Goal: Task Accomplishment & Management: Use online tool/utility

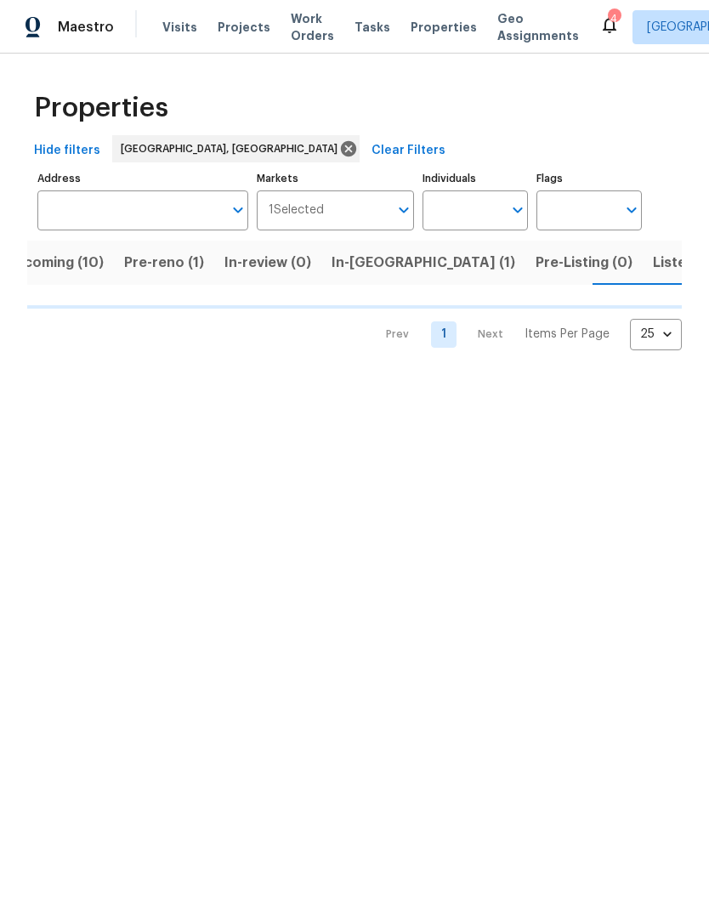
scroll to position [0, 32]
click at [653, 261] on span "Listed (6)" at bounding box center [685, 263] width 65 height 24
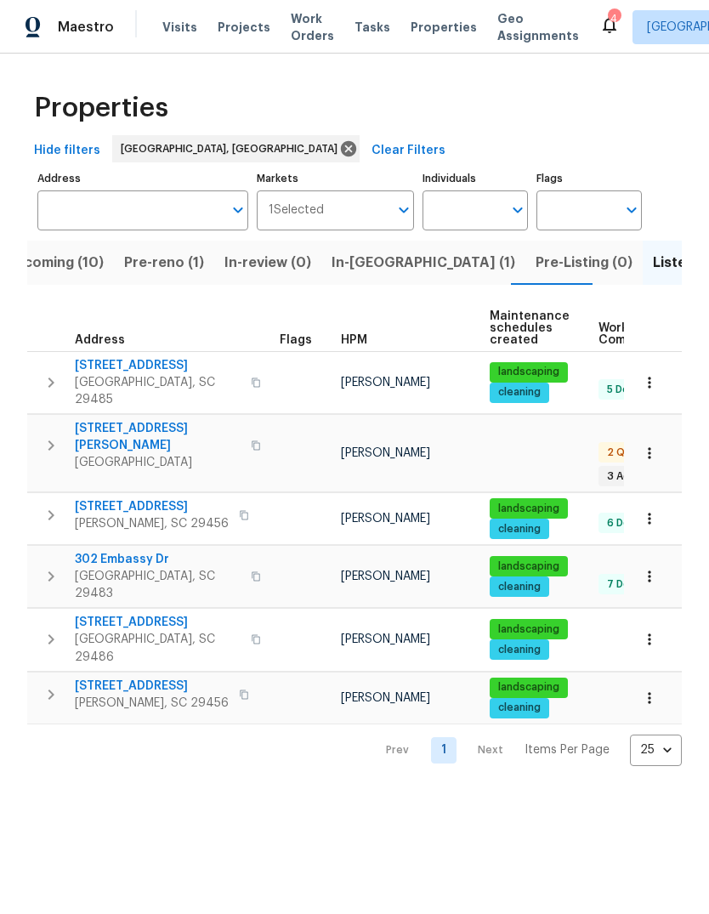
click at [367, 272] on span "In-reno (1)" at bounding box center [423, 263] width 184 height 24
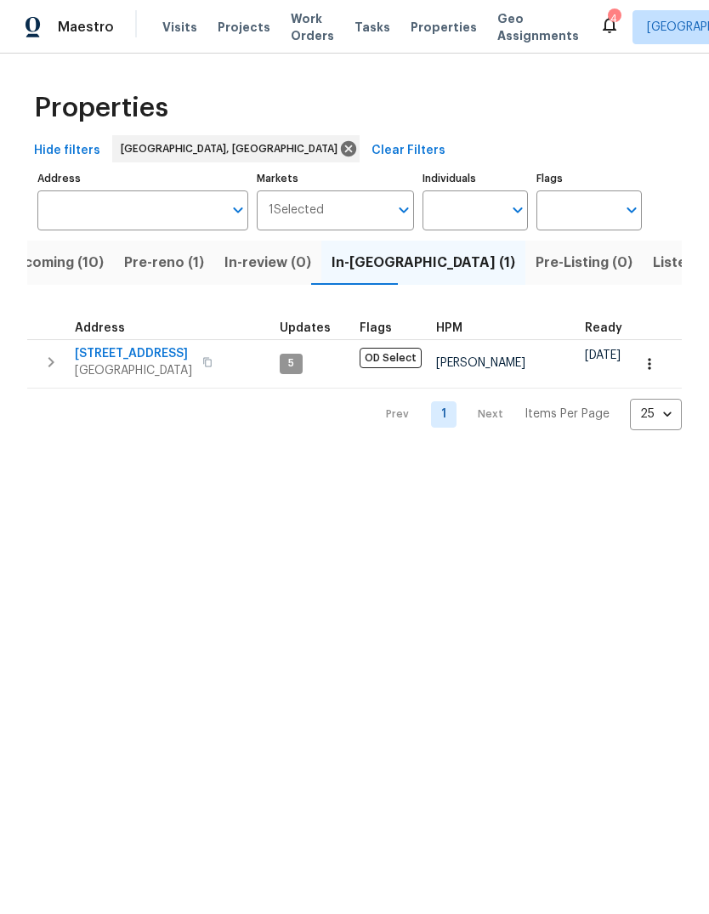
click at [642, 376] on button "button" at bounding box center [649, 363] width 37 height 37
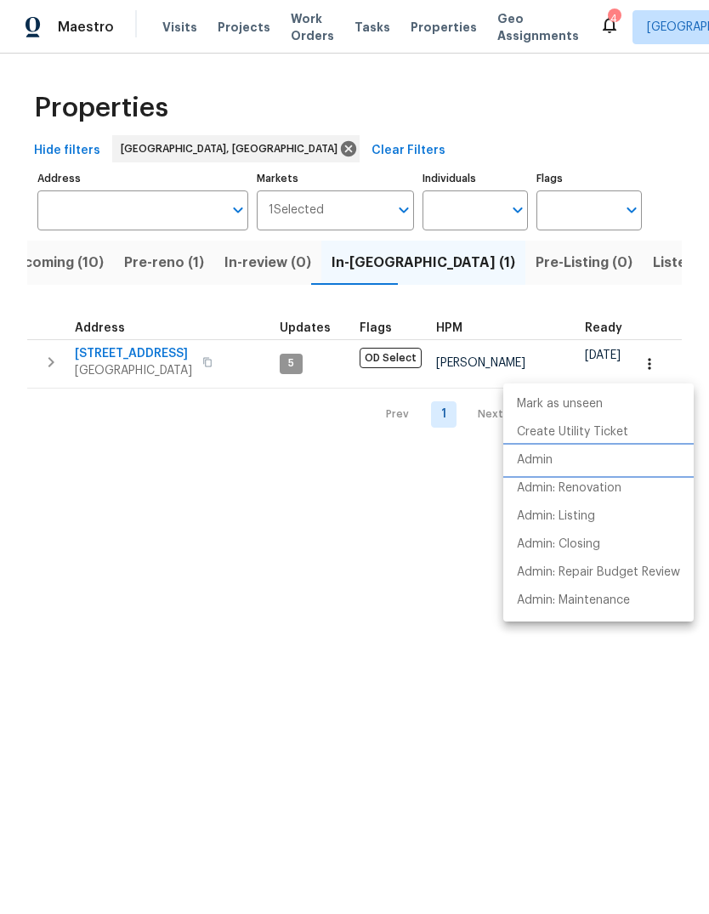
click at [541, 461] on p "Admin" at bounding box center [535, 460] width 36 height 18
click at [141, 357] on div at bounding box center [354, 457] width 709 height 914
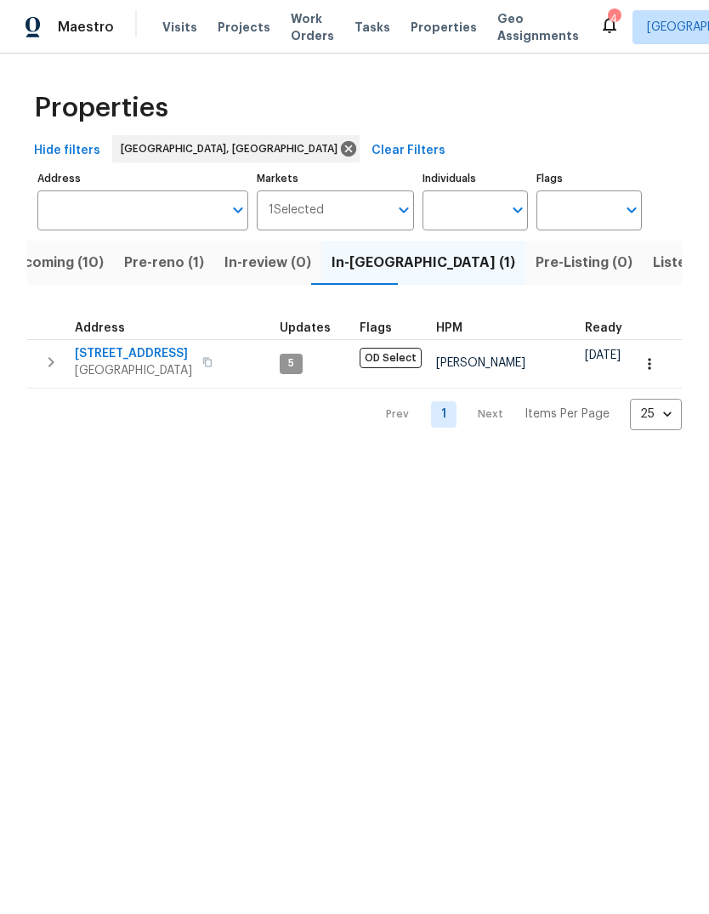
click at [137, 352] on span "[STREET_ADDRESS]" at bounding box center [133, 353] width 117 height 17
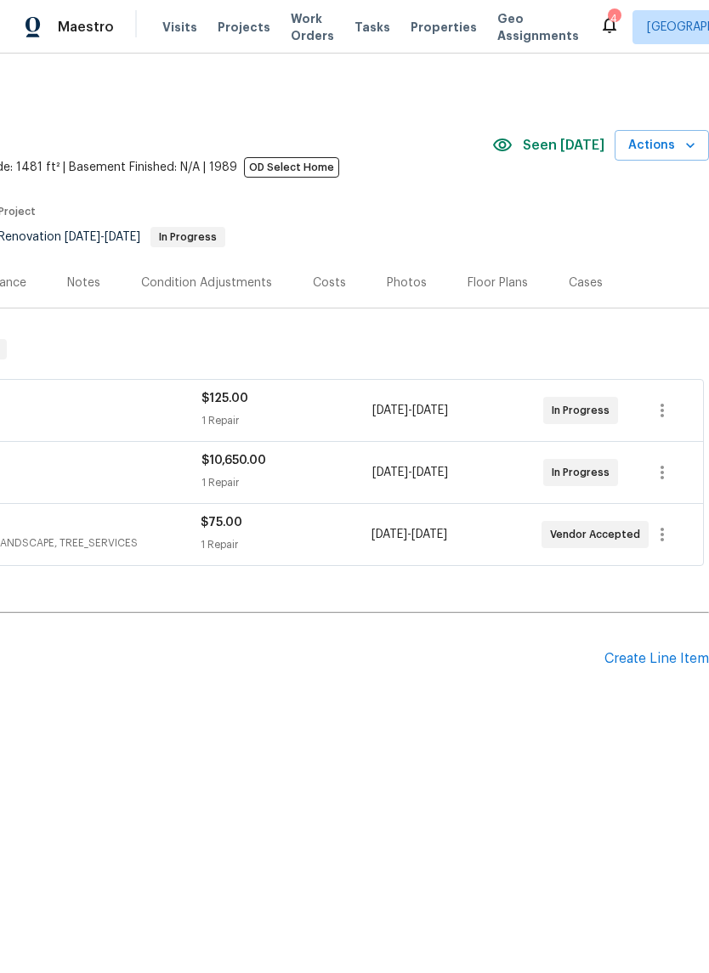
click at [645, 664] on div "Create Line Item" at bounding box center [656, 659] width 105 height 16
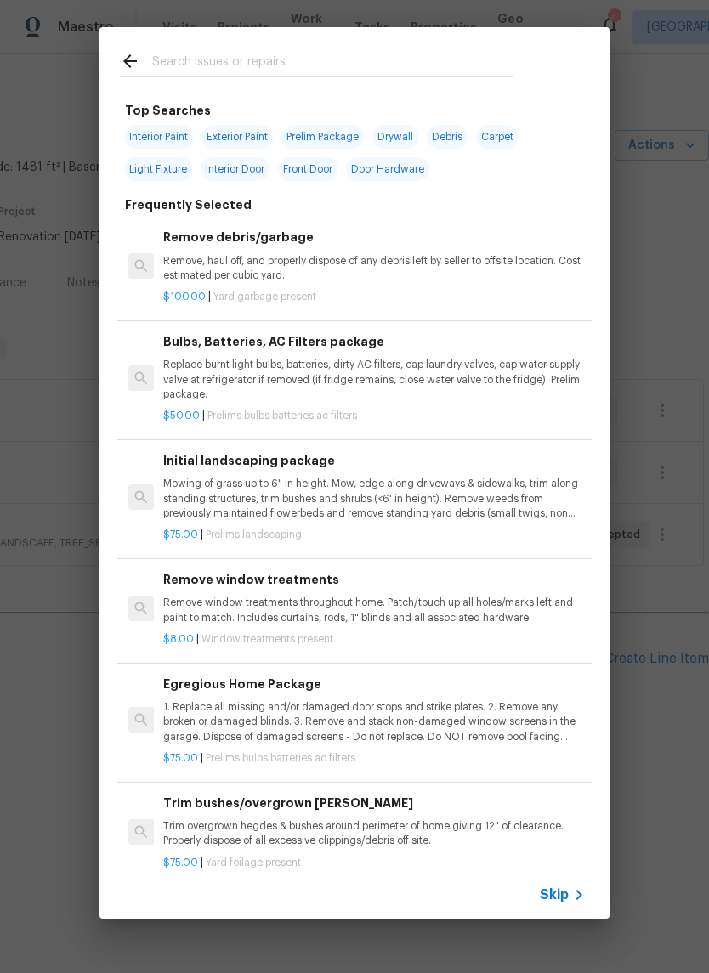
click at [50, 458] on div "Top Searches Interior Paint Exterior Paint Prelim Package Drywall Debris Carpet…" at bounding box center [354, 473] width 709 height 946
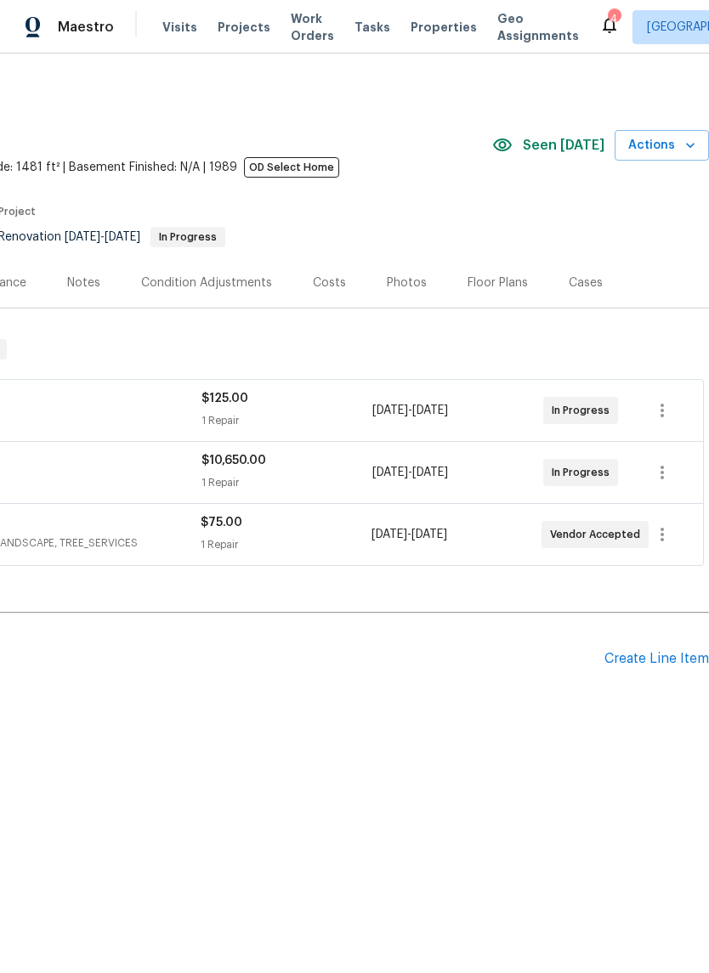
click at [648, 660] on div "Create Line Item" at bounding box center [656, 659] width 105 height 16
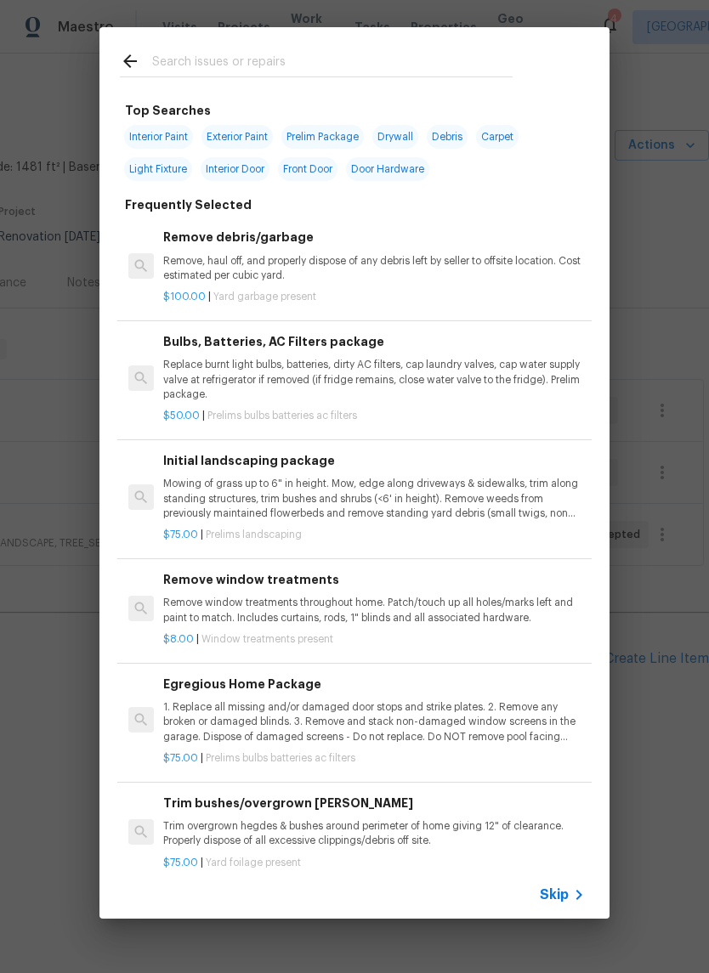
click at [363, 51] on input "text" at bounding box center [332, 63] width 360 height 25
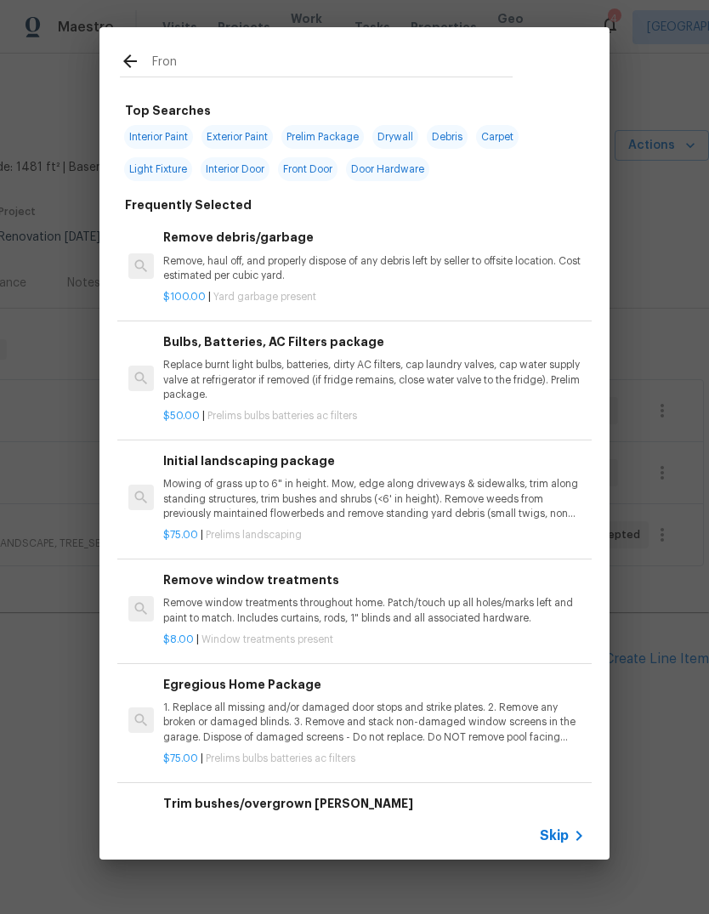
type input "Front"
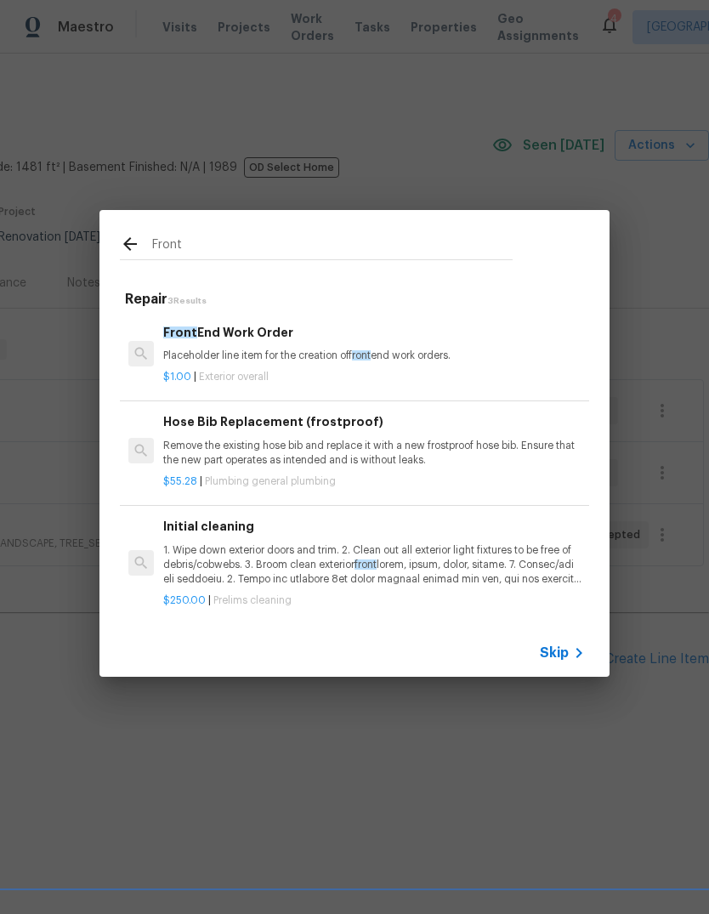
click at [318, 370] on div "$1.00 | Exterior overall" at bounding box center [374, 373] width 422 height 21
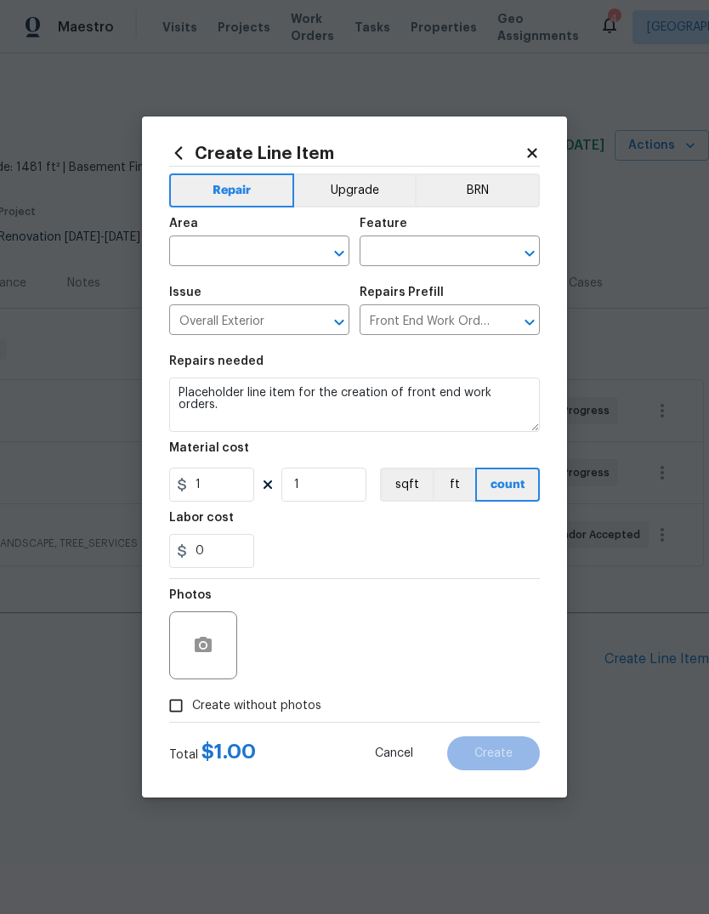
click at [250, 242] on input "text" at bounding box center [235, 253] width 133 height 26
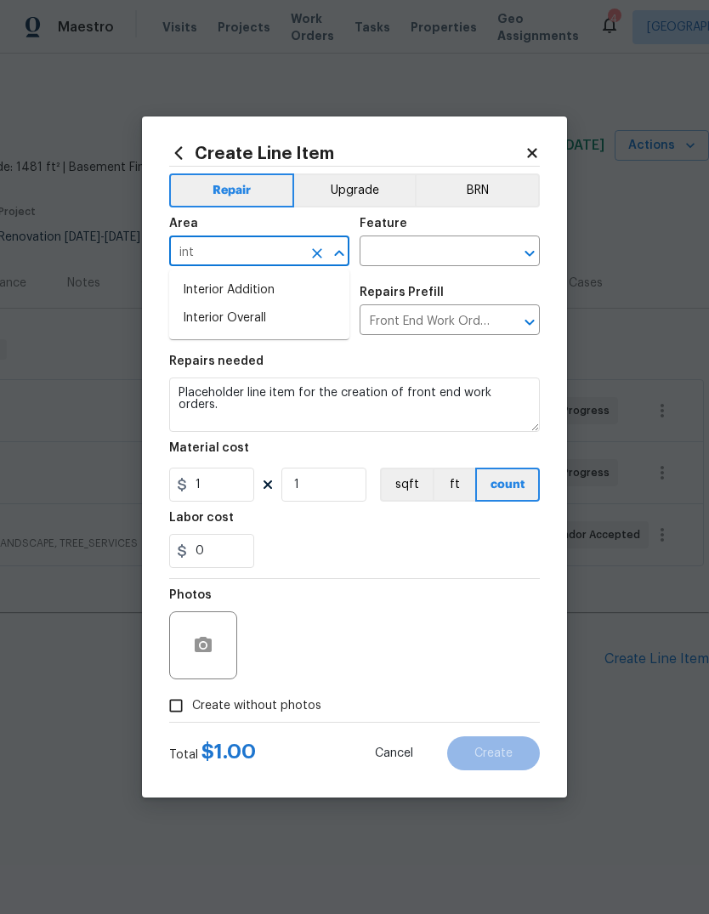
click at [294, 322] on li "Interior Overall" at bounding box center [259, 318] width 180 height 28
type input "Interior Overall"
click at [427, 241] on input "text" at bounding box center [425, 253] width 133 height 26
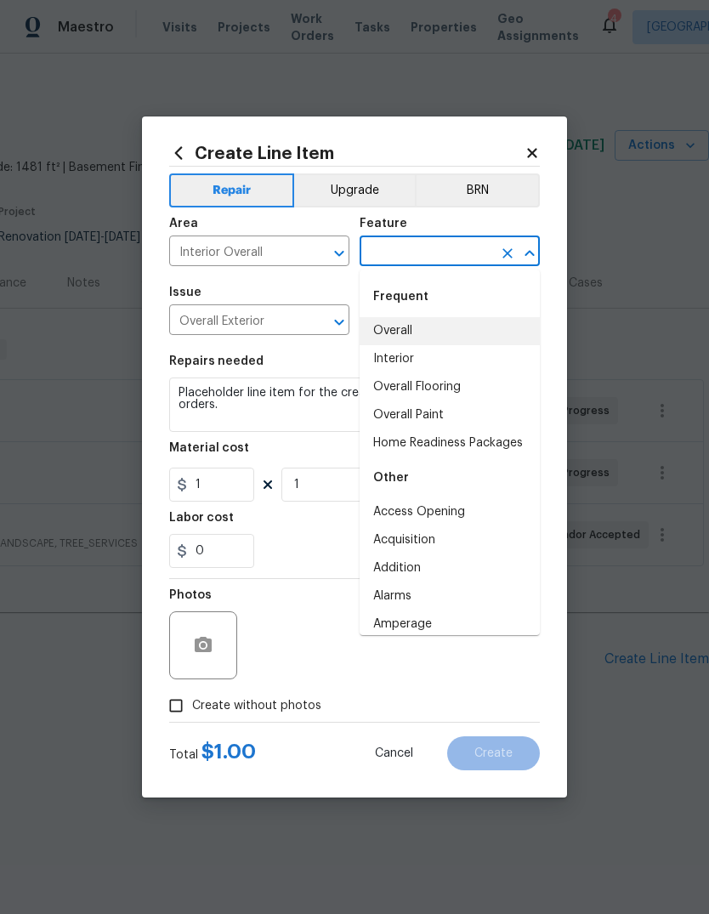
click at [425, 340] on li "Overall" at bounding box center [449, 331] width 180 height 28
type input "Overall"
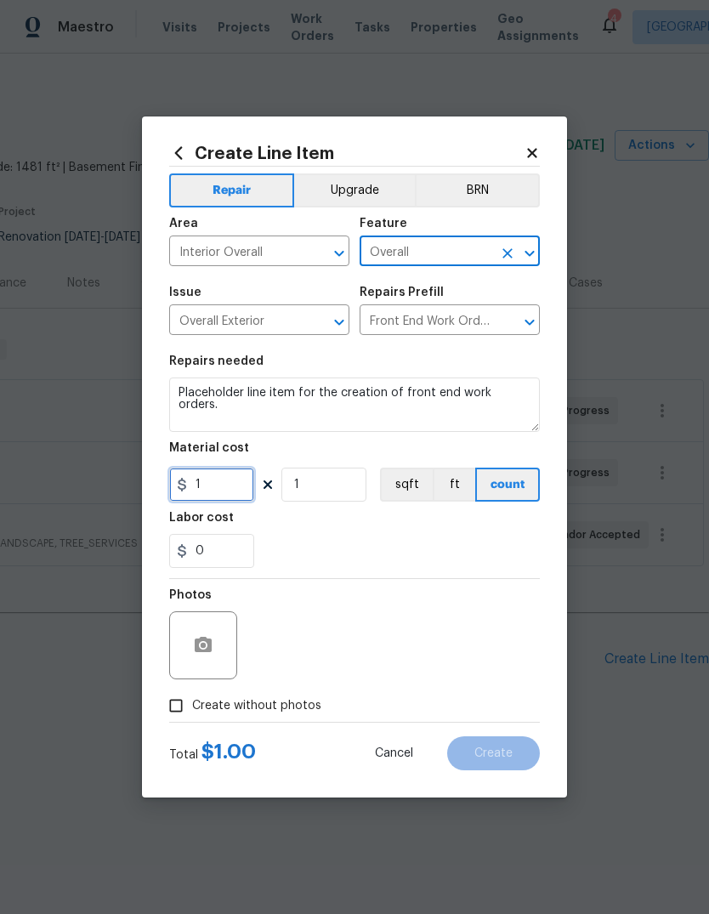
click at [235, 482] on input "1" at bounding box center [211, 484] width 85 height 34
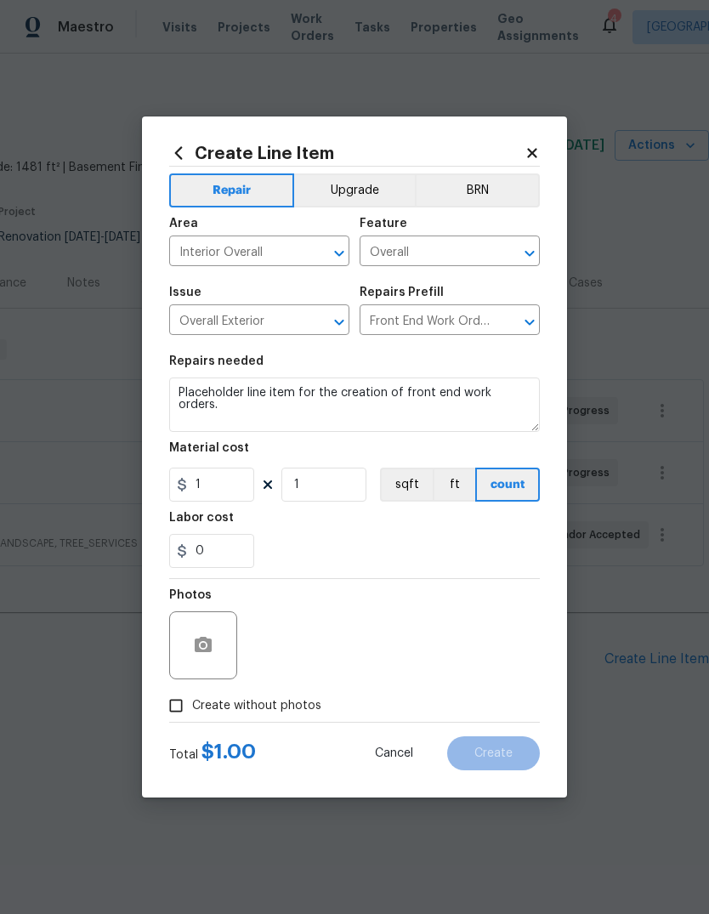
click at [465, 558] on div "0" at bounding box center [354, 551] width 371 height 34
click at [185, 718] on input "Create without photos" at bounding box center [176, 705] width 32 height 32
checkbox input "true"
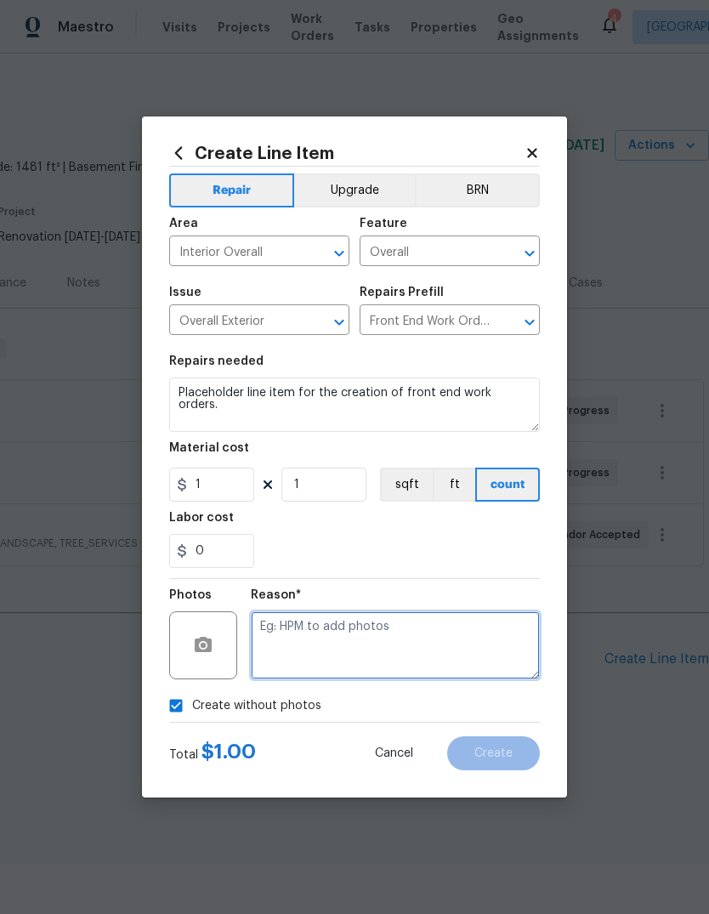
click at [387, 637] on textarea at bounding box center [395, 645] width 289 height 68
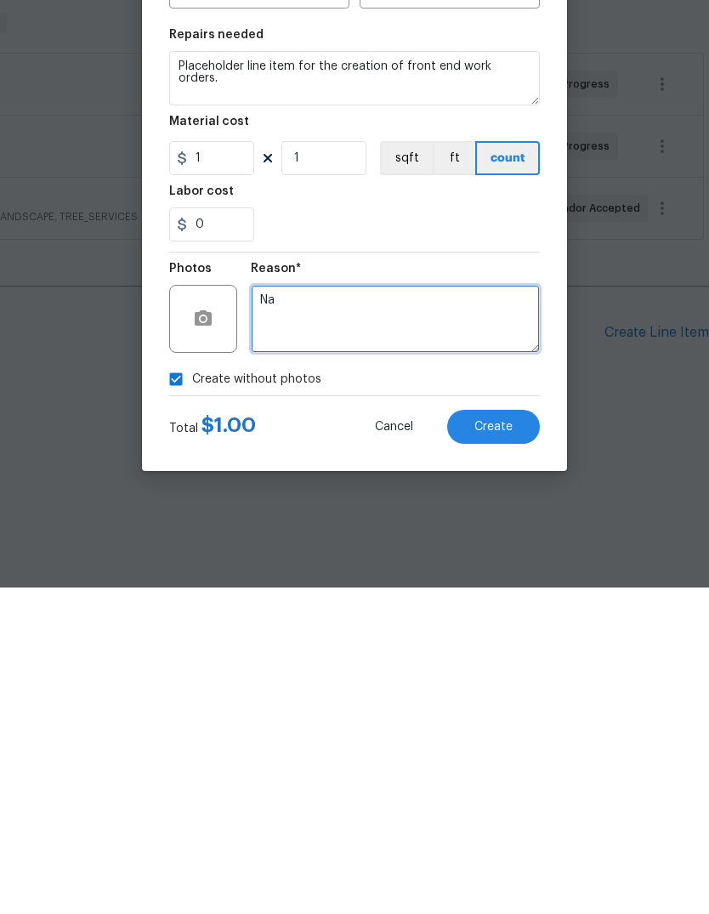
type textarea "Na"
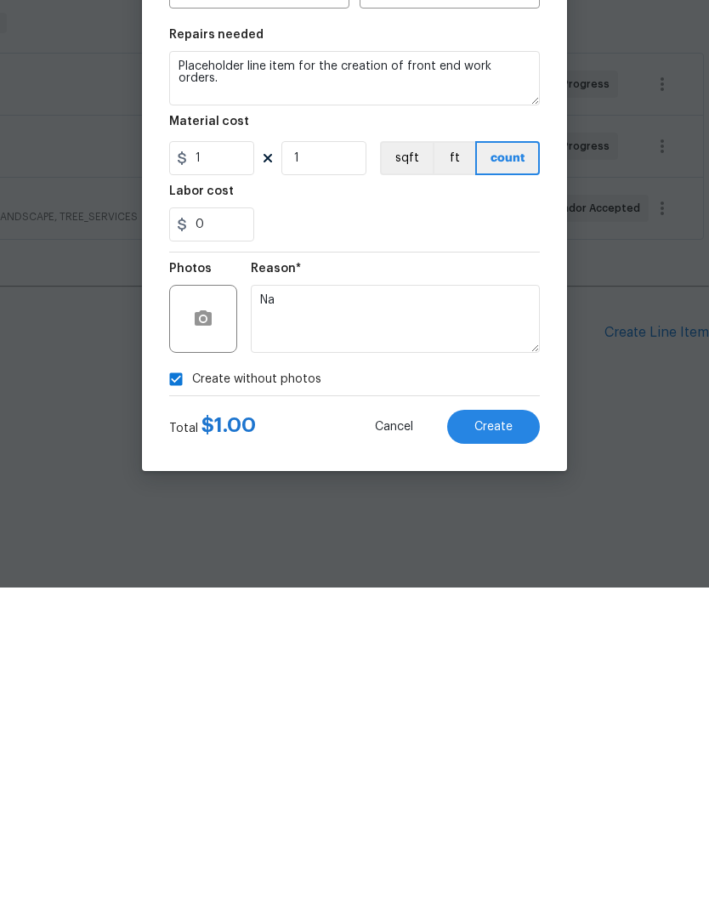
click at [518, 736] on button "Create" at bounding box center [493, 753] width 93 height 34
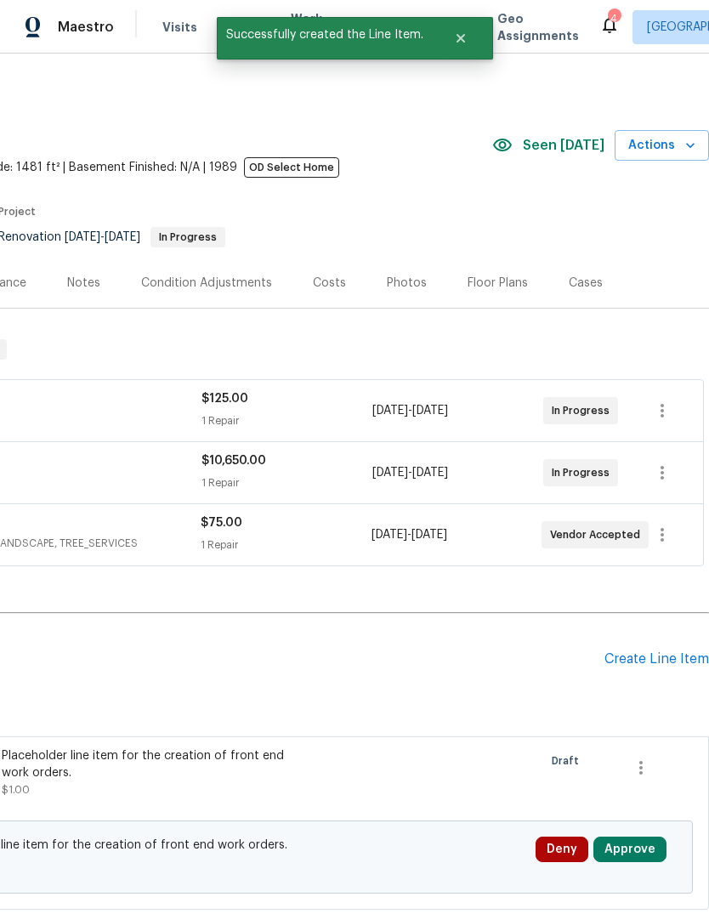
click at [643, 848] on button "Approve" at bounding box center [629, 848] width 73 height 25
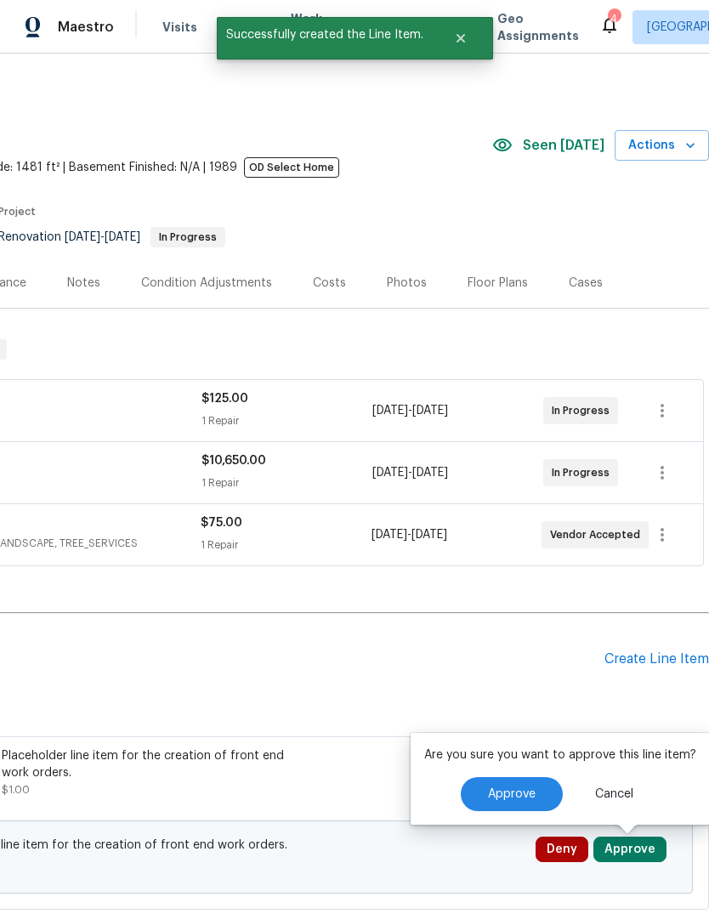
click at [504, 796] on span "Approve" at bounding box center [512, 794] width 48 height 13
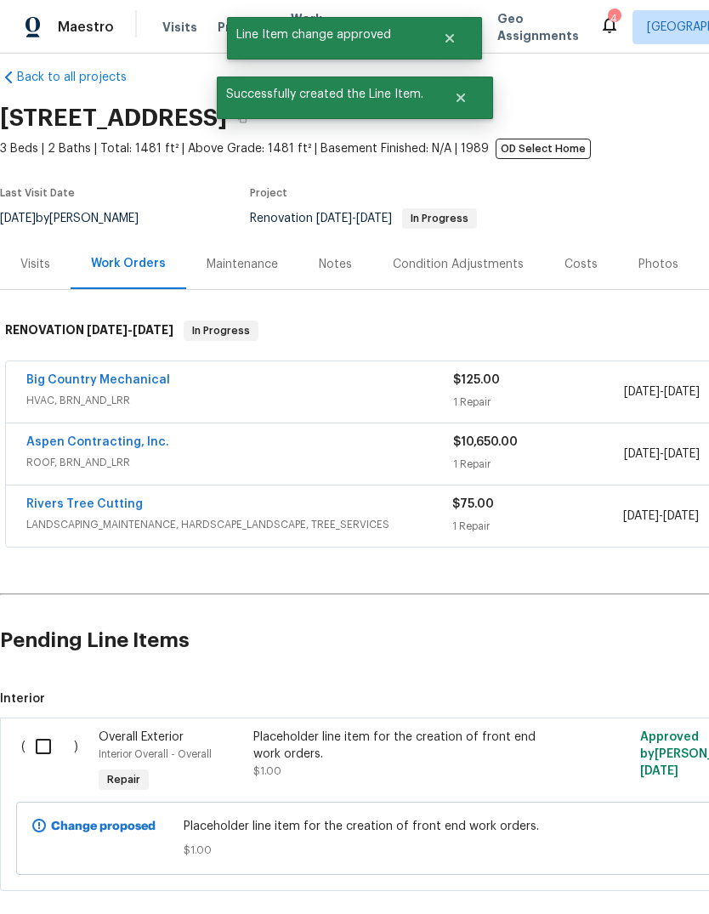
scroll to position [19, 0]
click at [53, 750] on input "checkbox" at bounding box center [49, 746] width 48 height 36
checkbox input "true"
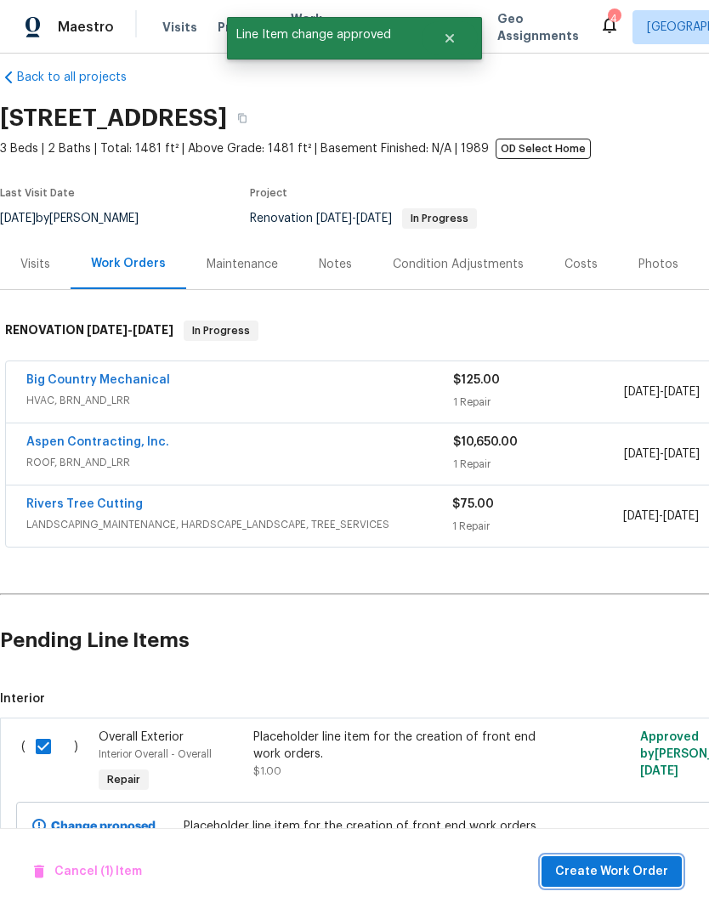
click at [623, 862] on span "Create Work Order" at bounding box center [611, 871] width 113 height 21
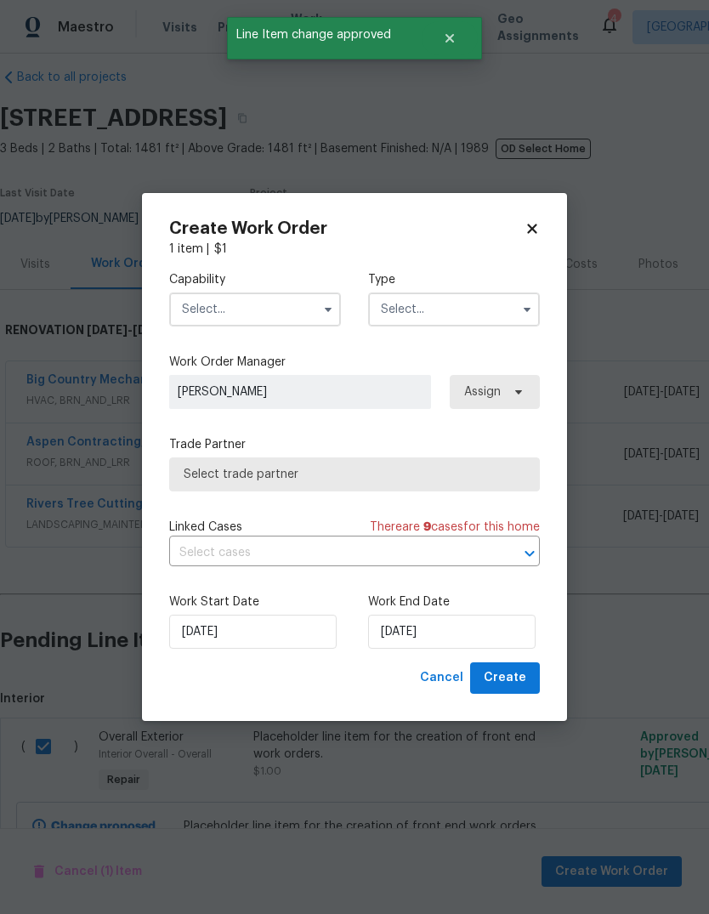
click at [309, 311] on input "text" at bounding box center [255, 309] width 172 height 34
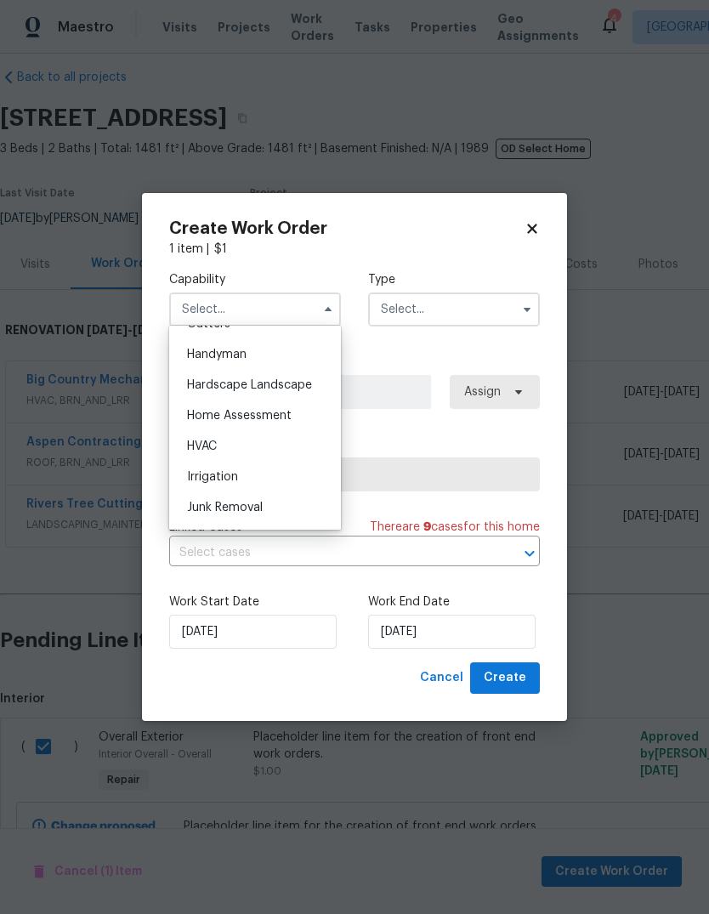
scroll to position [908, 0]
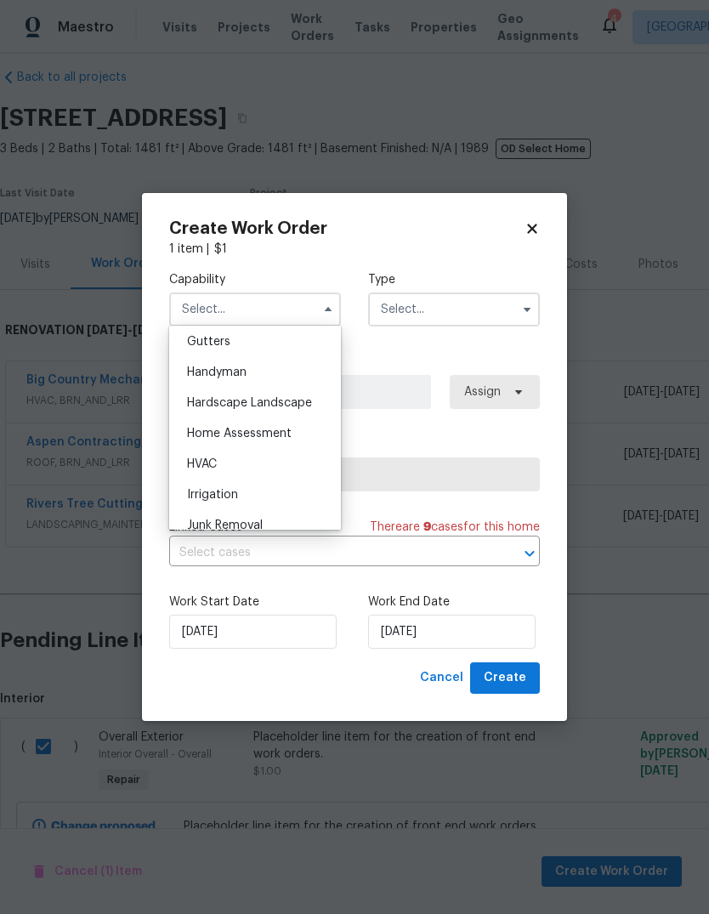
click at [306, 373] on div "Handyman" at bounding box center [254, 372] width 163 height 31
type input "Handyman"
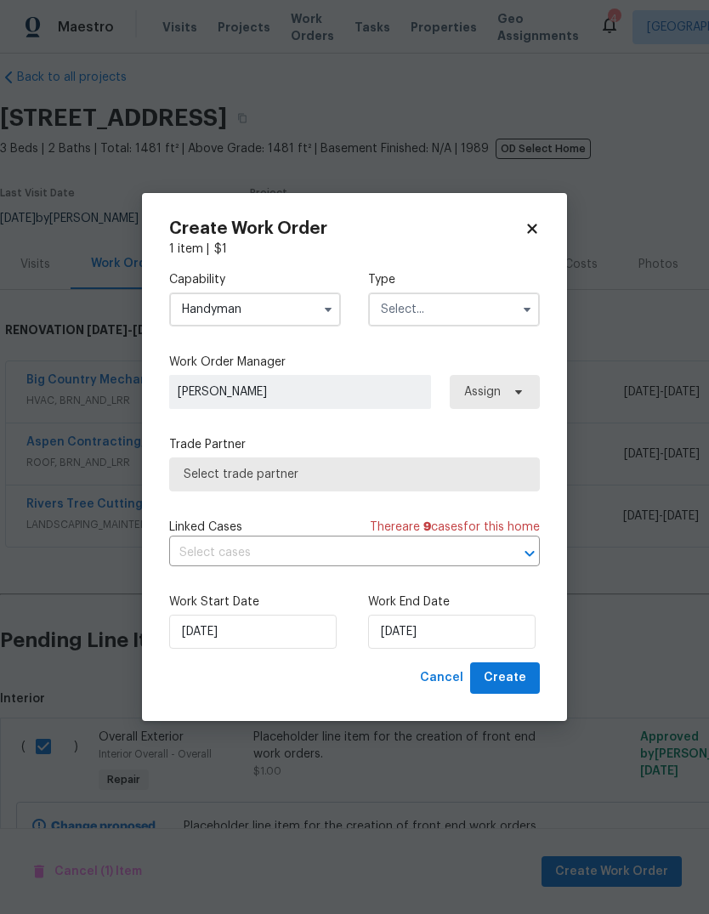
click at [477, 293] on input "text" at bounding box center [454, 309] width 172 height 34
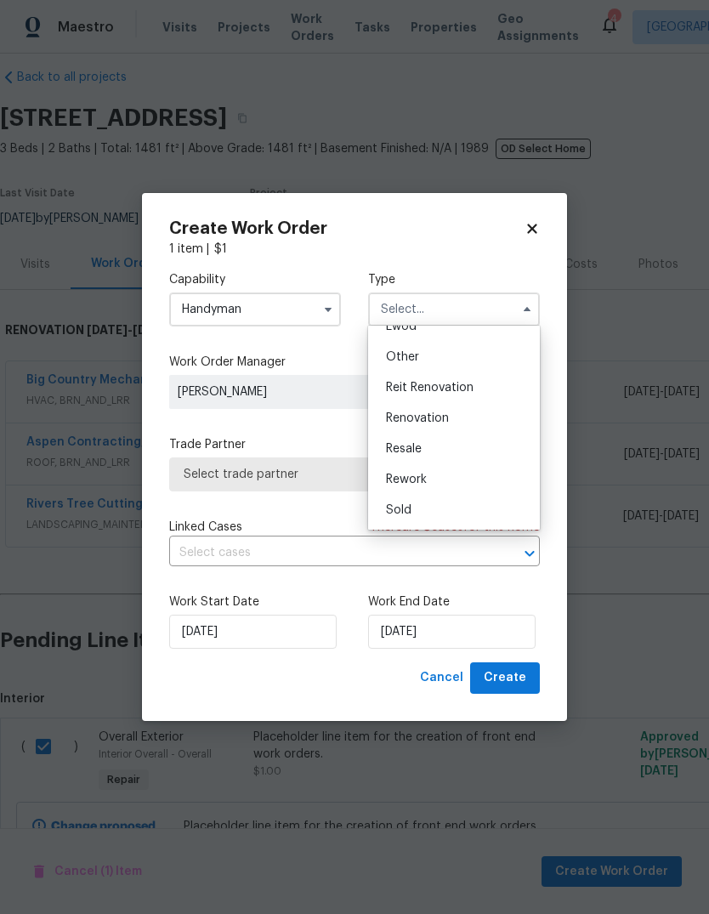
scroll to position [202, 0]
click at [481, 420] on div "Renovation" at bounding box center [453, 418] width 163 height 31
type input "Renovation"
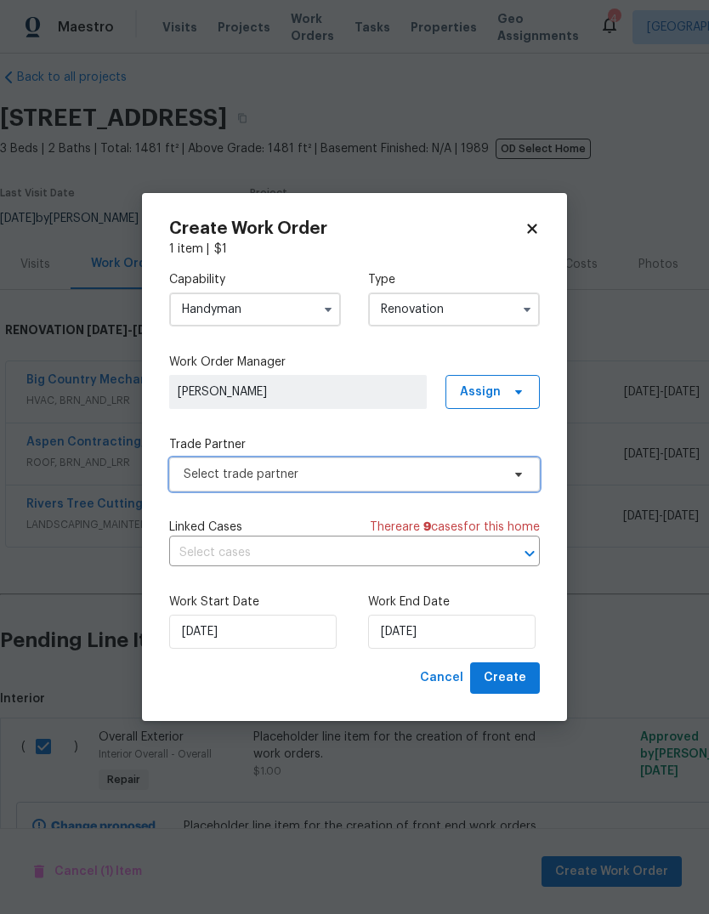
click at [527, 476] on span "Select trade partner" at bounding box center [354, 474] width 371 height 34
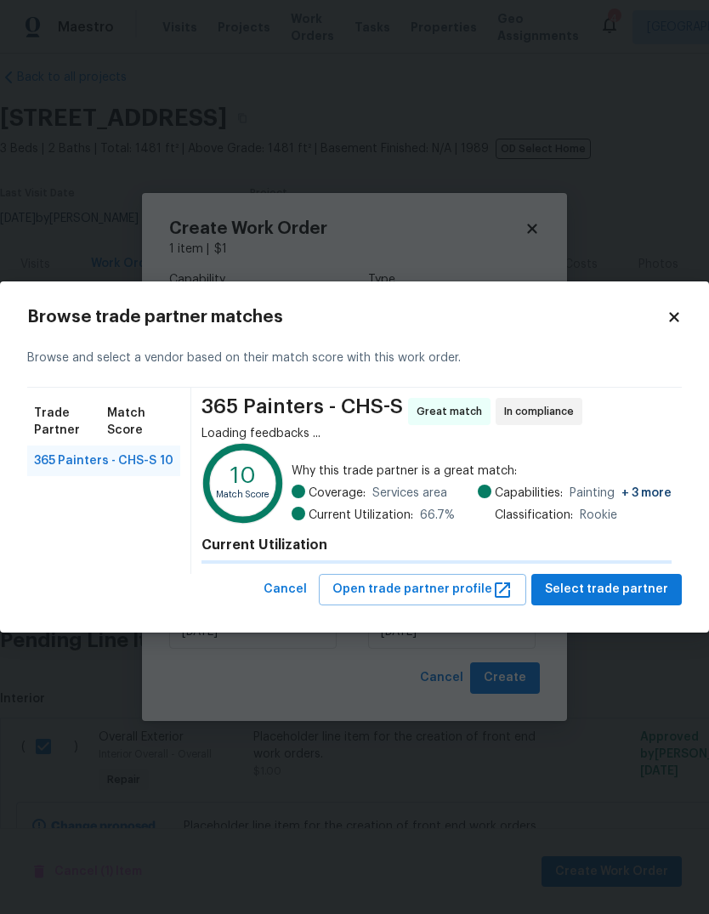
click at [122, 456] on span "365 Painters - CHS-S" at bounding box center [95, 460] width 122 height 17
click at [631, 594] on span "Select trade partner" at bounding box center [606, 589] width 123 height 21
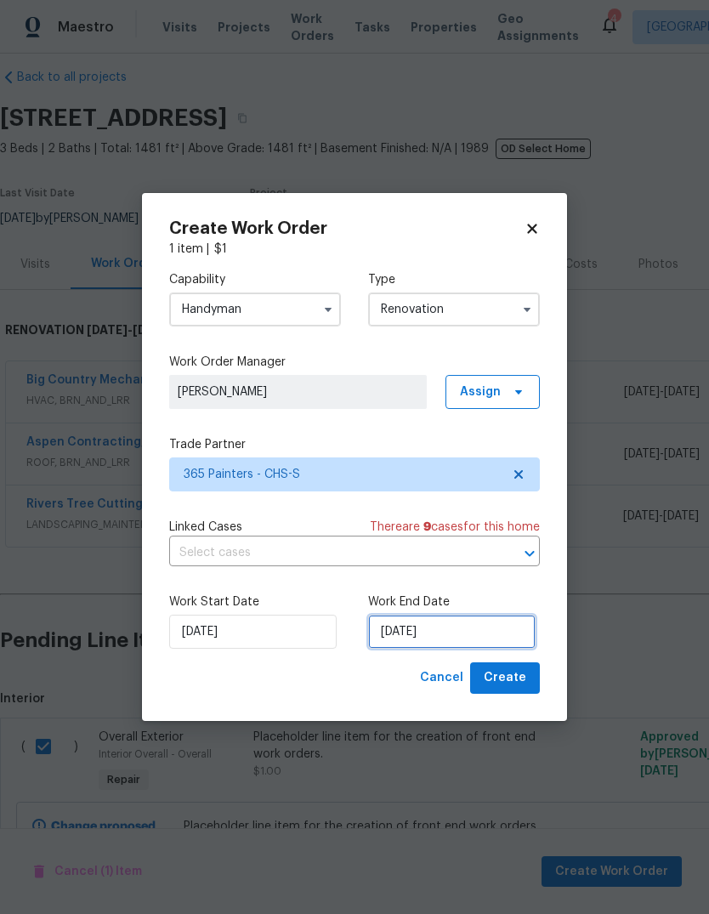
click at [453, 639] on input "[DATE]" at bounding box center [451, 631] width 167 height 34
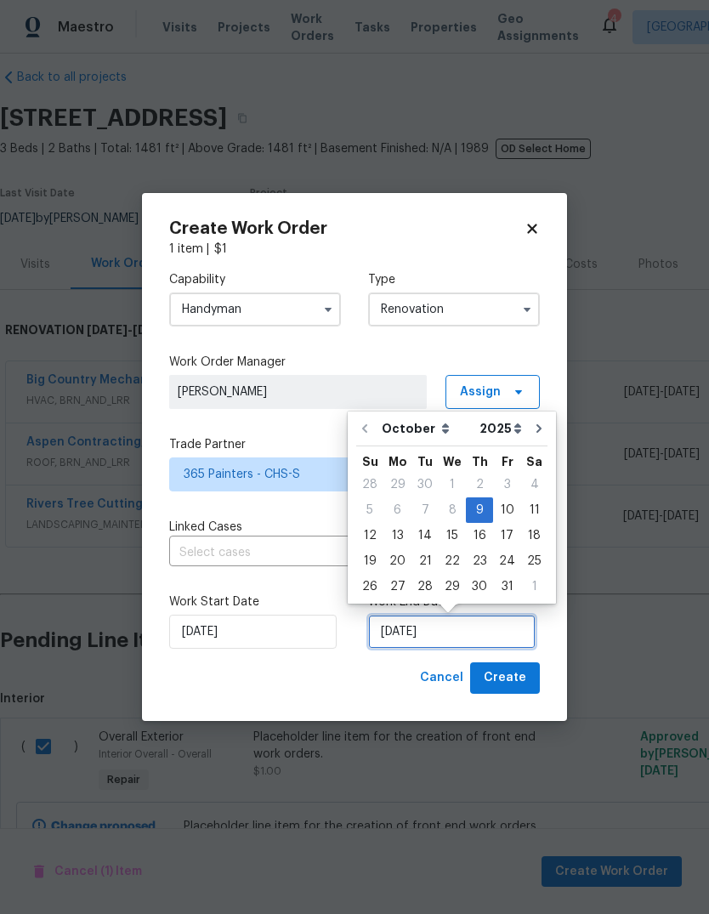
scroll to position [13, 0]
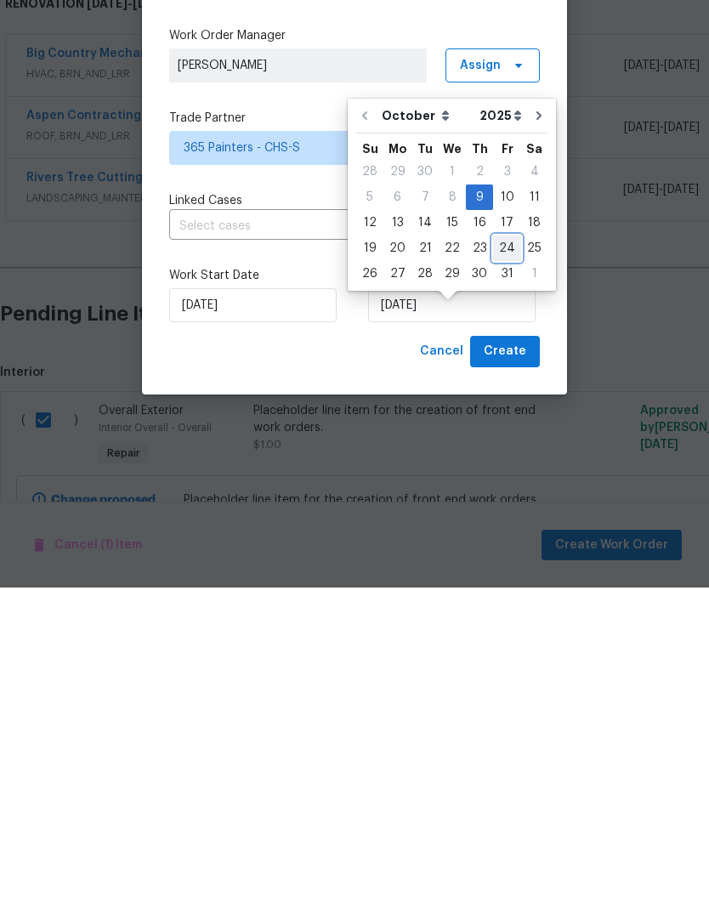
click at [511, 563] on div "24" at bounding box center [507, 575] width 28 height 24
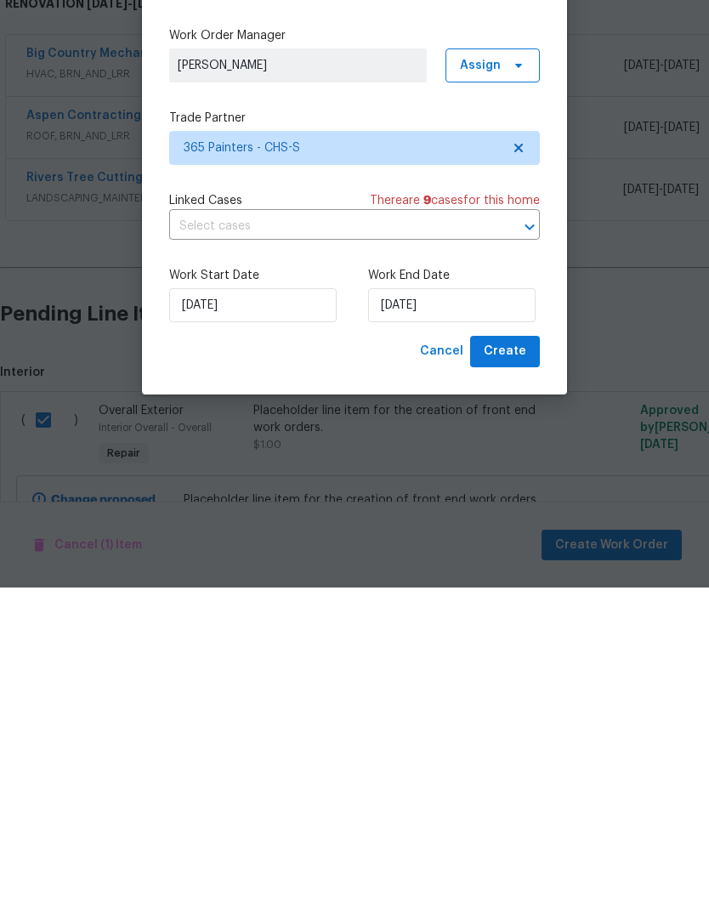
scroll to position [64, 0]
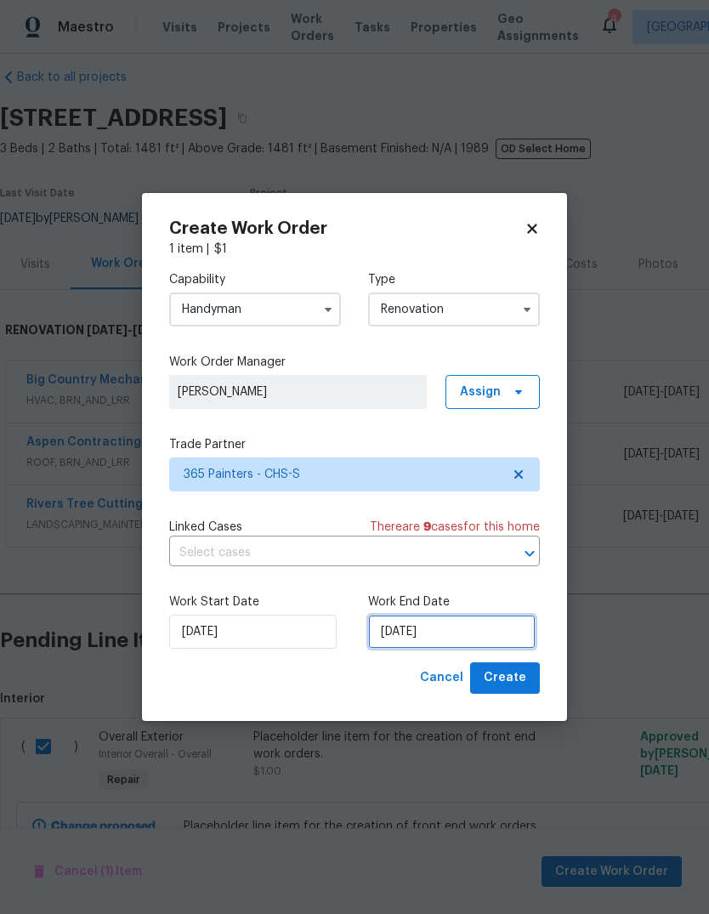
click at [450, 632] on input "[DATE]" at bounding box center [451, 631] width 167 height 34
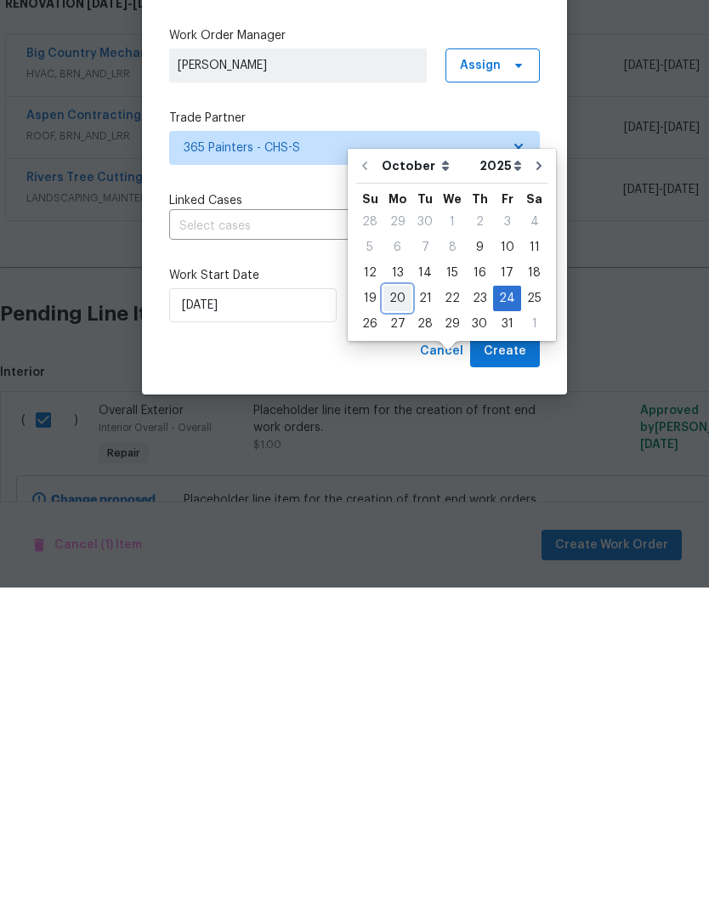
click at [396, 613] on div "20" at bounding box center [397, 625] width 28 height 24
type input "[DATE]"
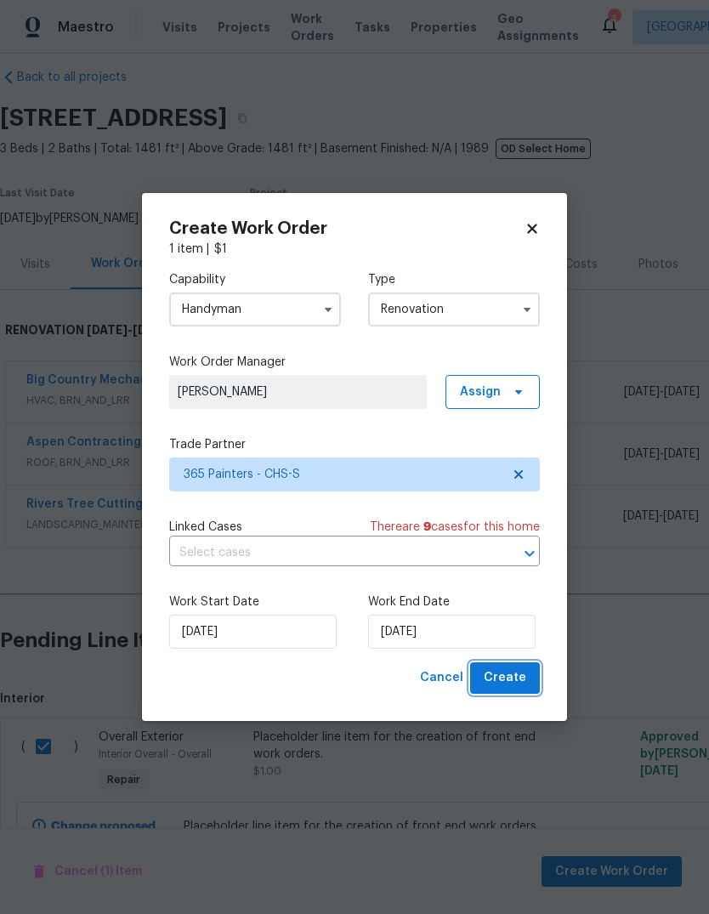
click at [513, 676] on span "Create" at bounding box center [505, 677] width 42 height 21
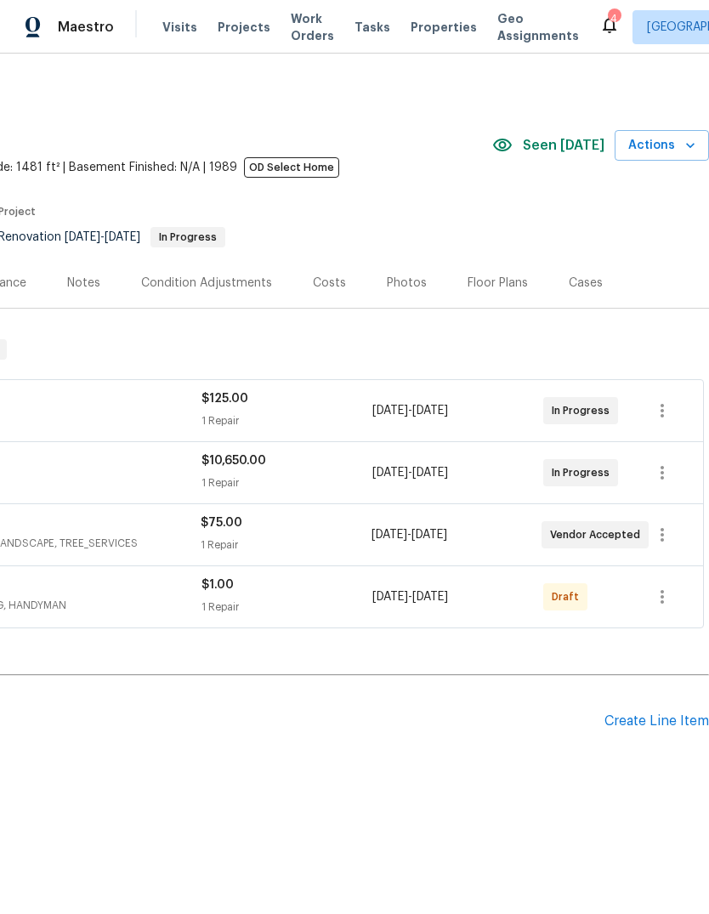
scroll to position [0, 252]
click at [659, 601] on icon "button" at bounding box center [662, 596] width 20 height 20
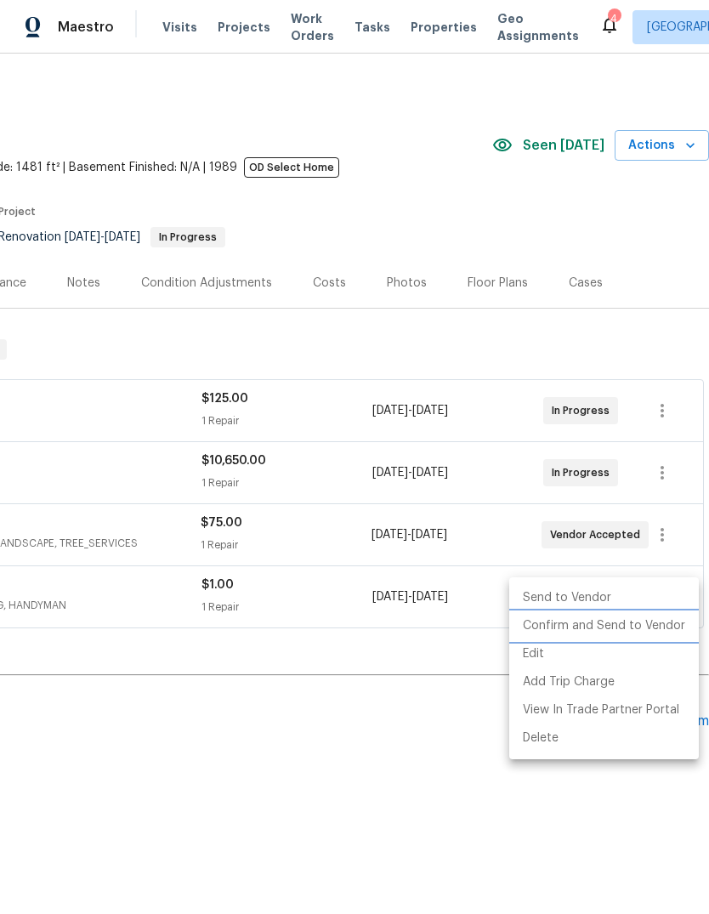
click at [639, 621] on li "Confirm and Send to Vendor" at bounding box center [604, 626] width 190 height 28
click at [625, 625] on li "Confirm and Send to Vendor" at bounding box center [604, 626] width 190 height 28
click at [631, 620] on li "Confirm and Send to Vendor" at bounding box center [604, 626] width 190 height 28
click at [635, 628] on li "Confirm and Send to Vendor" at bounding box center [604, 626] width 190 height 28
click at [410, 804] on div at bounding box center [354, 457] width 709 height 914
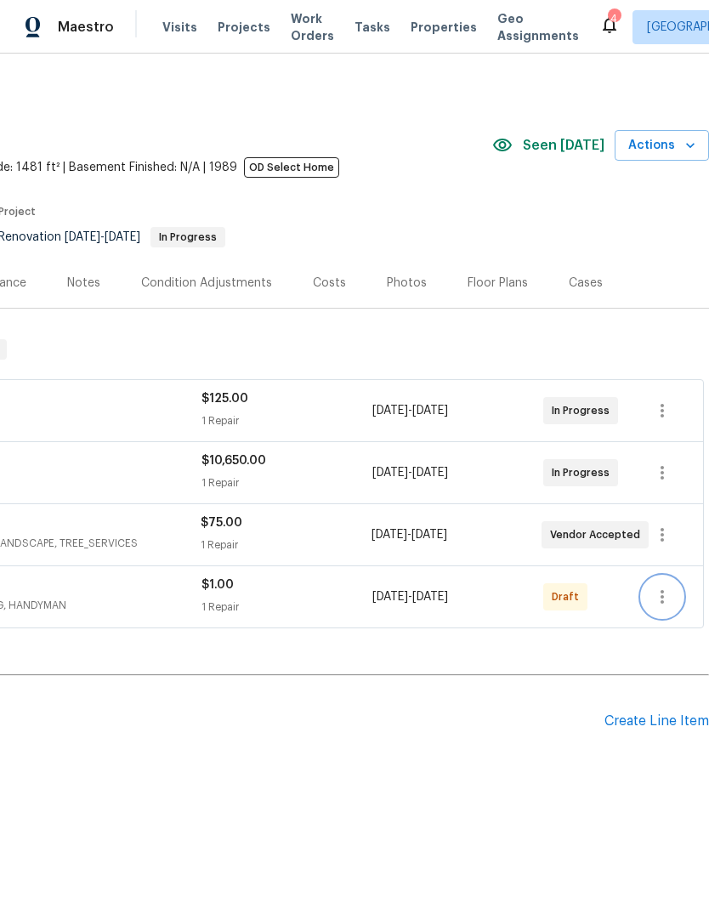
click at [664, 599] on icon "button" at bounding box center [662, 596] width 20 height 20
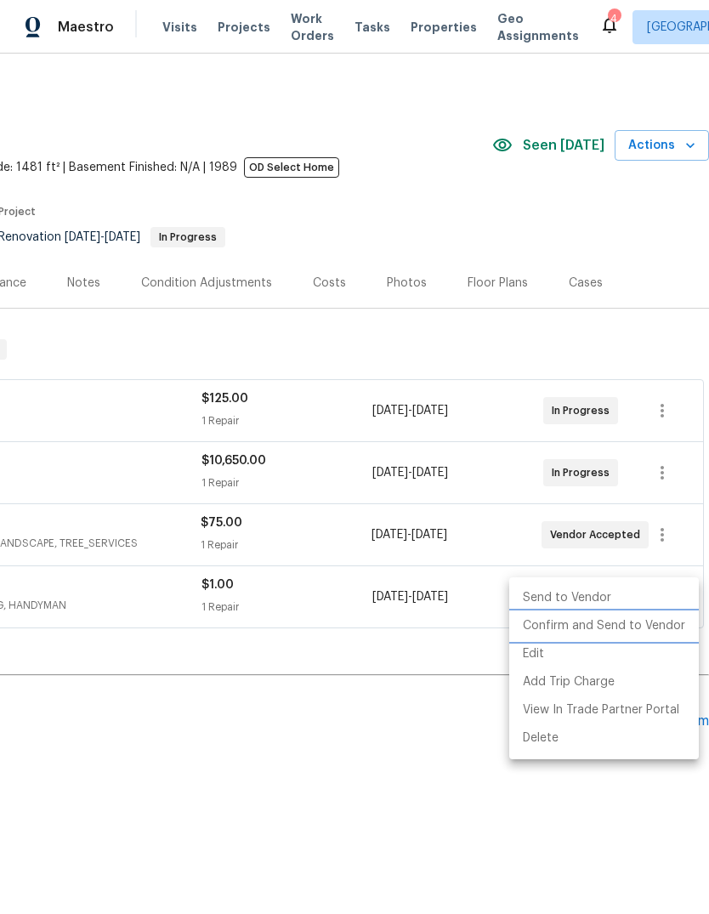
click at [618, 624] on li "Confirm and Send to Vendor" at bounding box center [604, 626] width 190 height 28
click at [614, 619] on li "Confirm and Send to Vendor" at bounding box center [604, 626] width 190 height 28
click at [620, 625] on li "Confirm and Send to Vendor" at bounding box center [604, 626] width 190 height 28
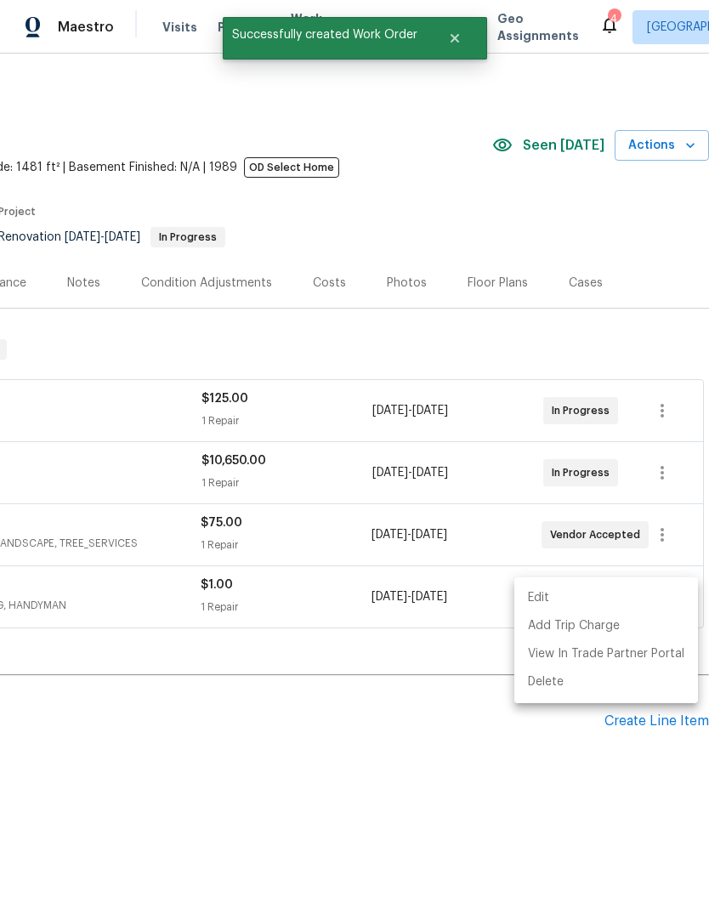
click at [393, 739] on div at bounding box center [354, 457] width 709 height 914
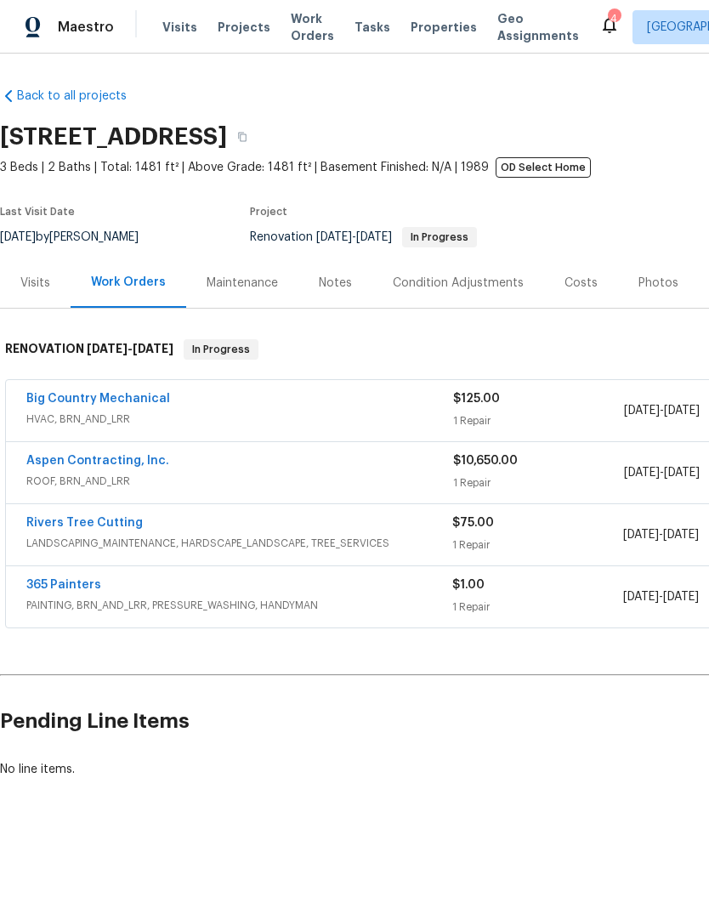
scroll to position [0, 0]
click at [71, 580] on link "365 Painters" at bounding box center [63, 585] width 75 height 12
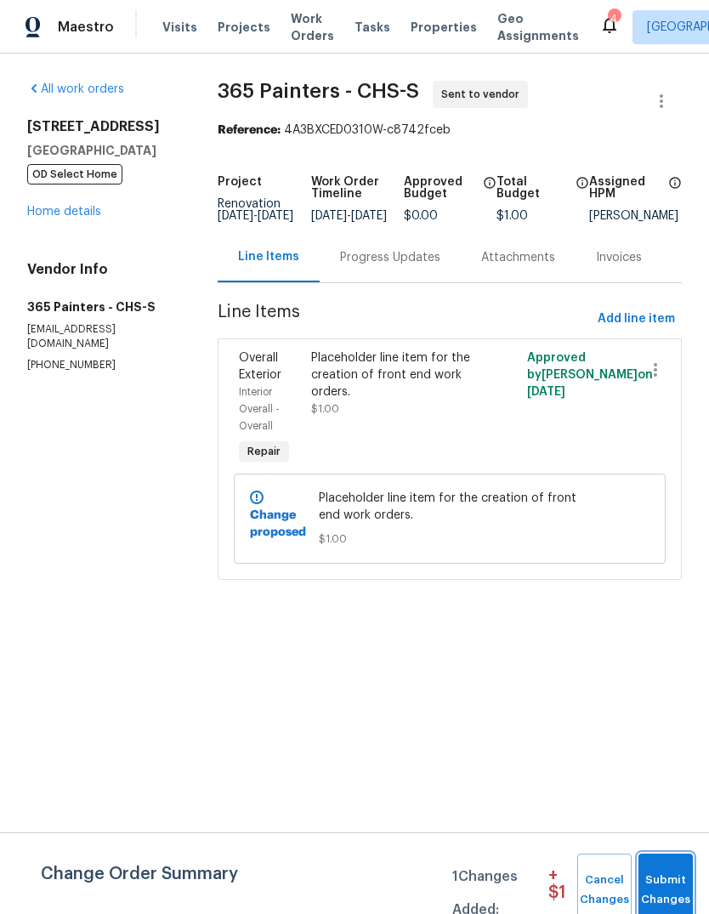
click at [663, 869] on button "Submit Changes" at bounding box center [665, 889] width 54 height 73
click at [674, 884] on span "Submit Changes" at bounding box center [665, 889] width 37 height 39
click at [674, 869] on button "Submit Changes" at bounding box center [665, 889] width 54 height 73
